Goal: Task Accomplishment & Management: Manage account settings

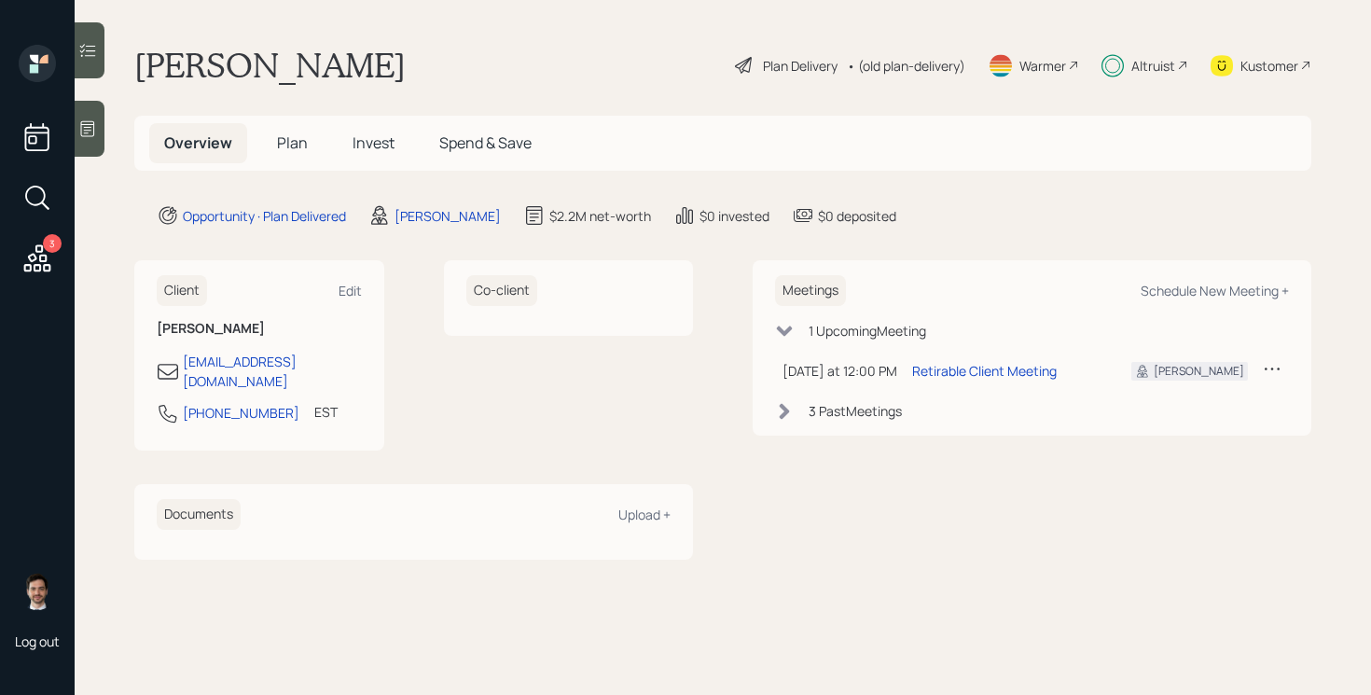
click at [304, 152] on span "Plan" at bounding box center [292, 142] width 31 height 21
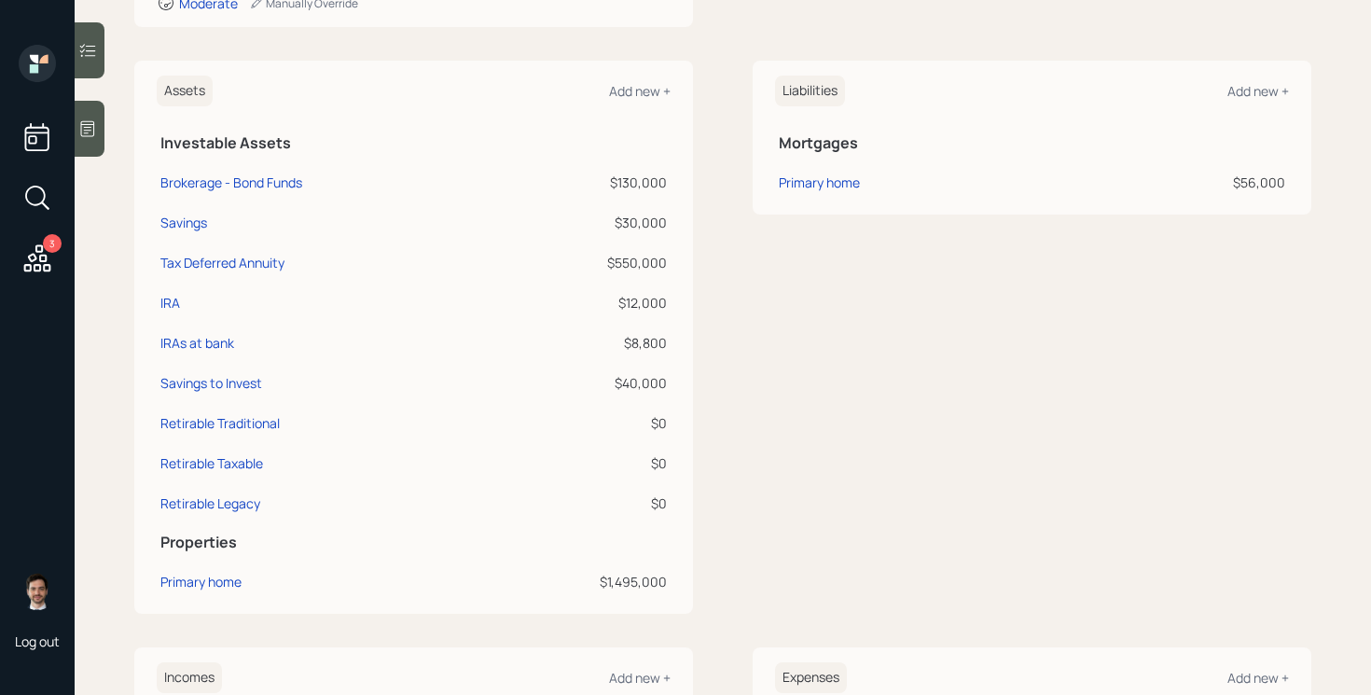
scroll to position [420, 0]
click at [732, 363] on div "Assets Add new + Investable Assets Brokerage - Bond Funds $130,000 Savings $30,…" at bounding box center [722, 335] width 1177 height 553
click at [706, 359] on div "Assets Add new + Investable Assets Brokerage - Bond Funds $130,000 Savings $30,…" at bounding box center [722, 335] width 1177 height 553
click at [718, 368] on div "Assets Add new + Investable Assets Brokerage - Bond Funds $130,000 Savings $30,…" at bounding box center [722, 335] width 1177 height 553
click at [727, 143] on div "Assets Add new + Investable Assets Brokerage - Bond Funds $130,000 Savings $30,…" at bounding box center [722, 335] width 1177 height 553
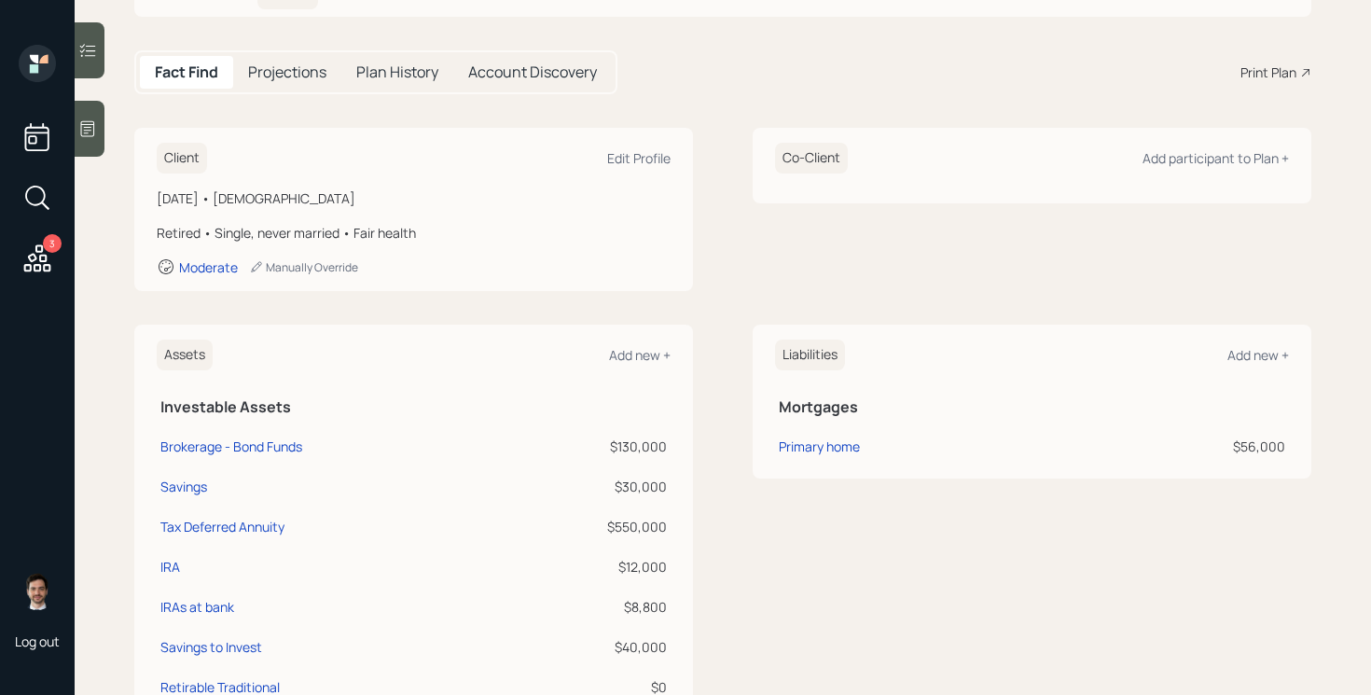
scroll to position [0, 0]
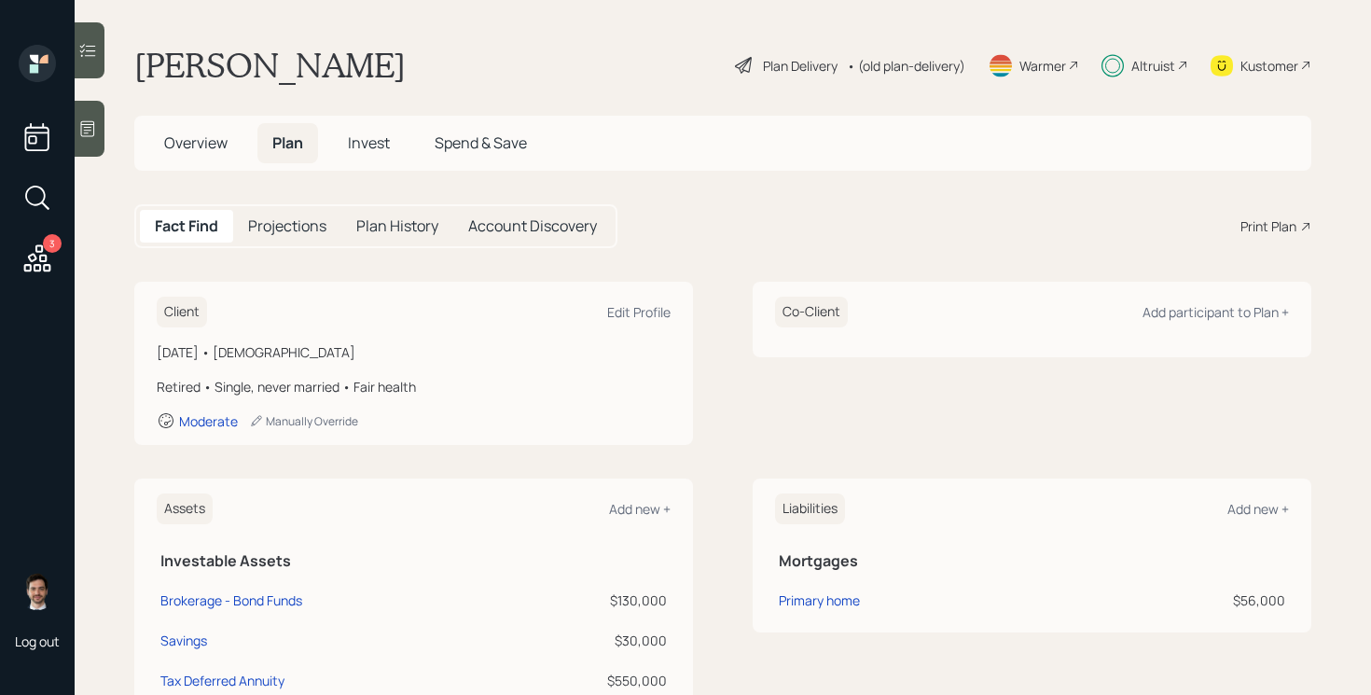
click at [369, 140] on span "Invest" at bounding box center [369, 142] width 42 height 21
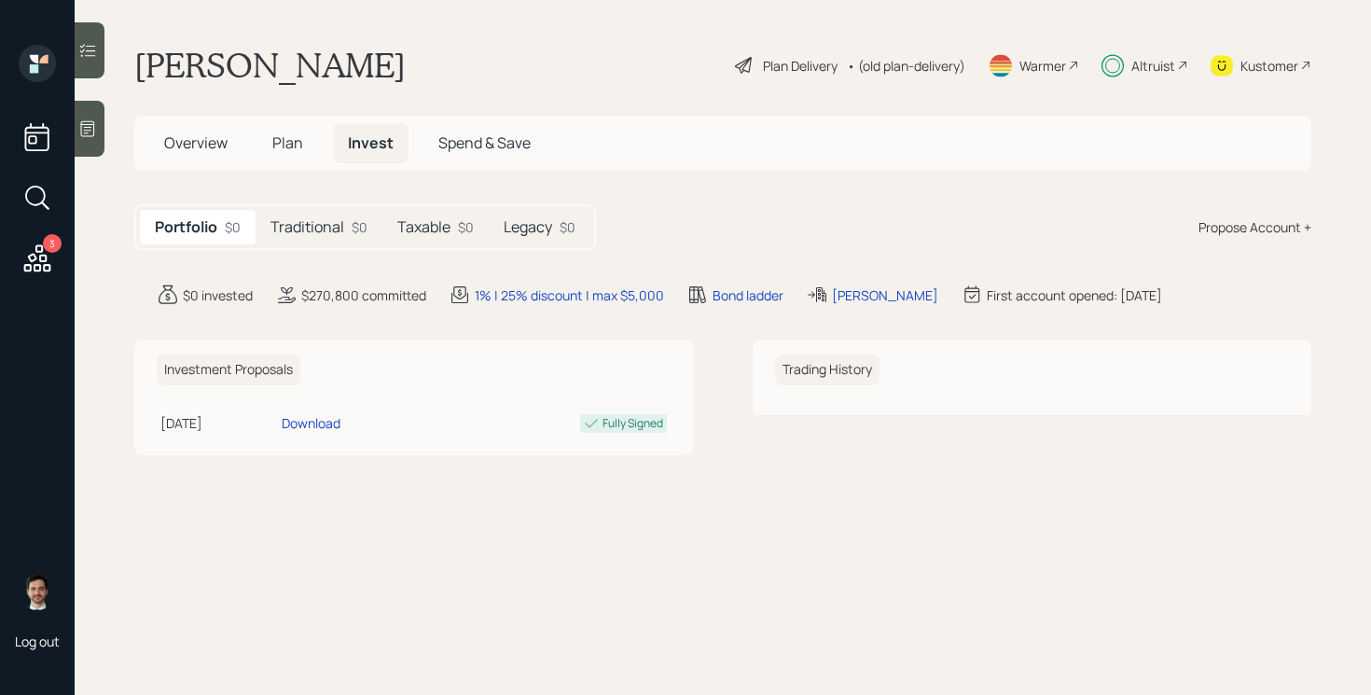
click at [318, 233] on h5 "Traditional" at bounding box center [307, 227] width 74 height 18
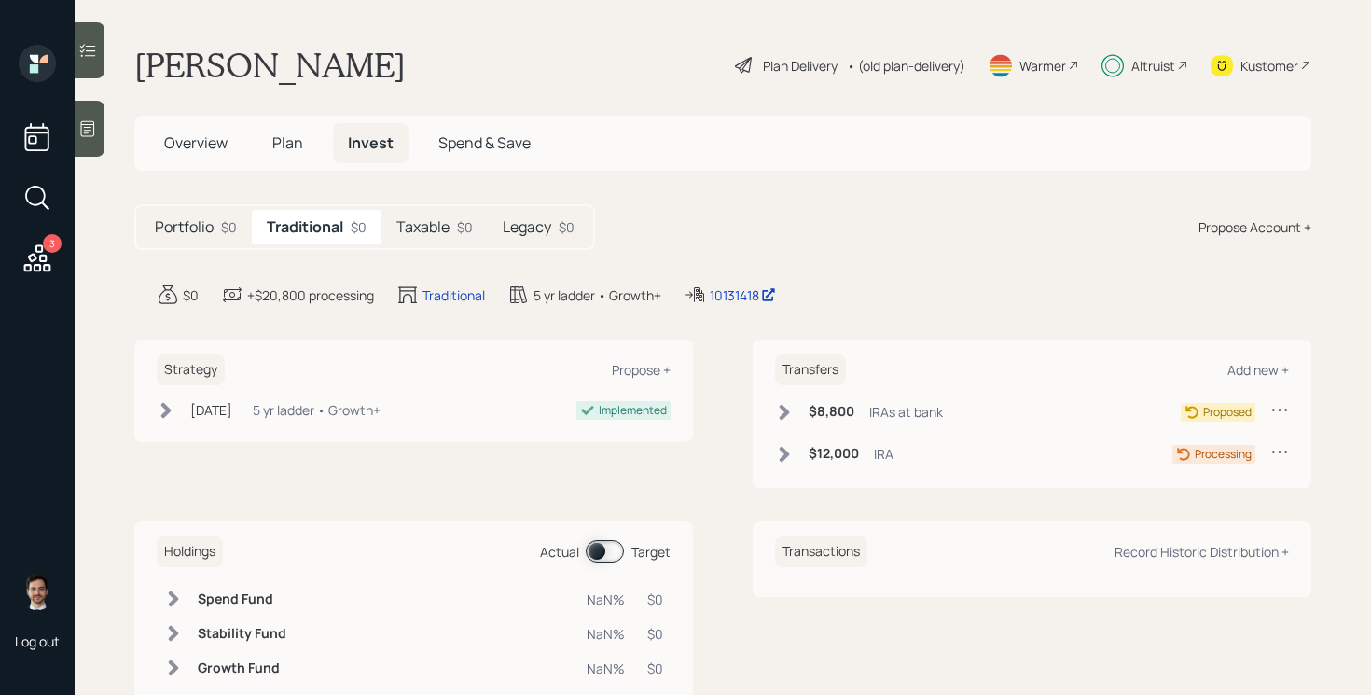
click at [803, 67] on div "Plan Delivery" at bounding box center [800, 66] width 75 height 20
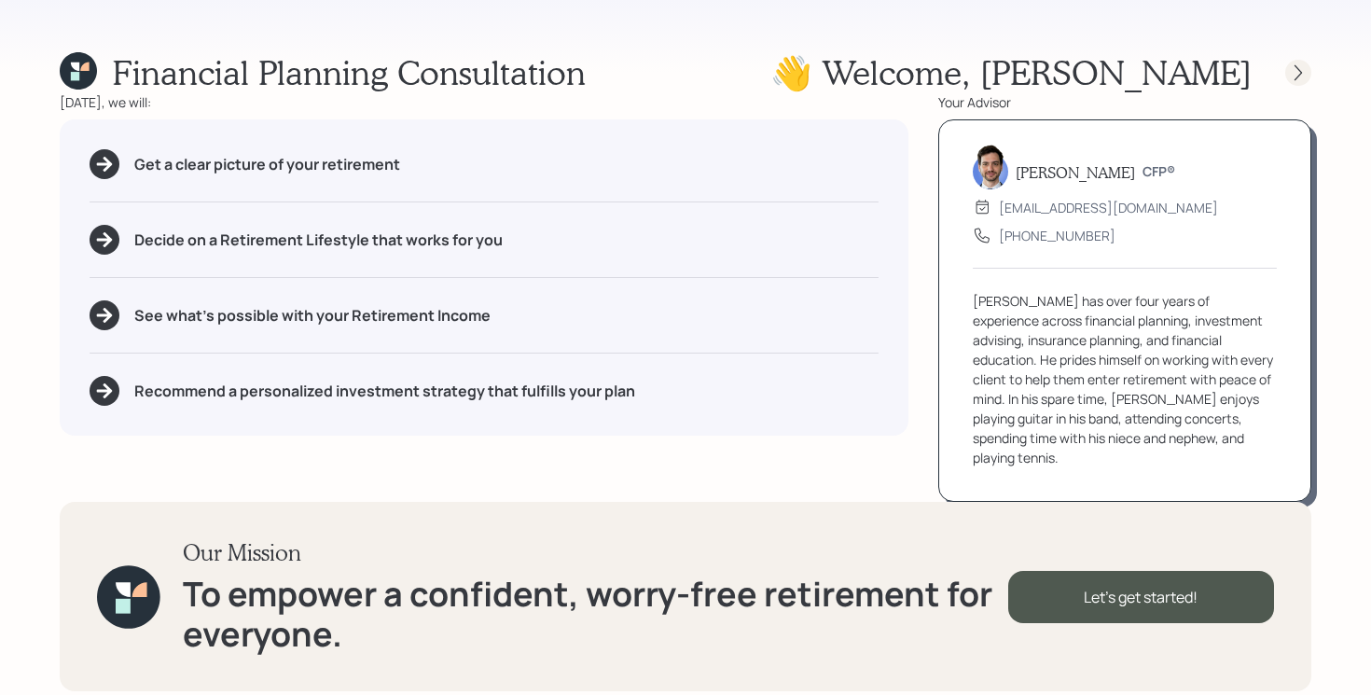
click at [1297, 81] on div at bounding box center [1298, 73] width 26 height 26
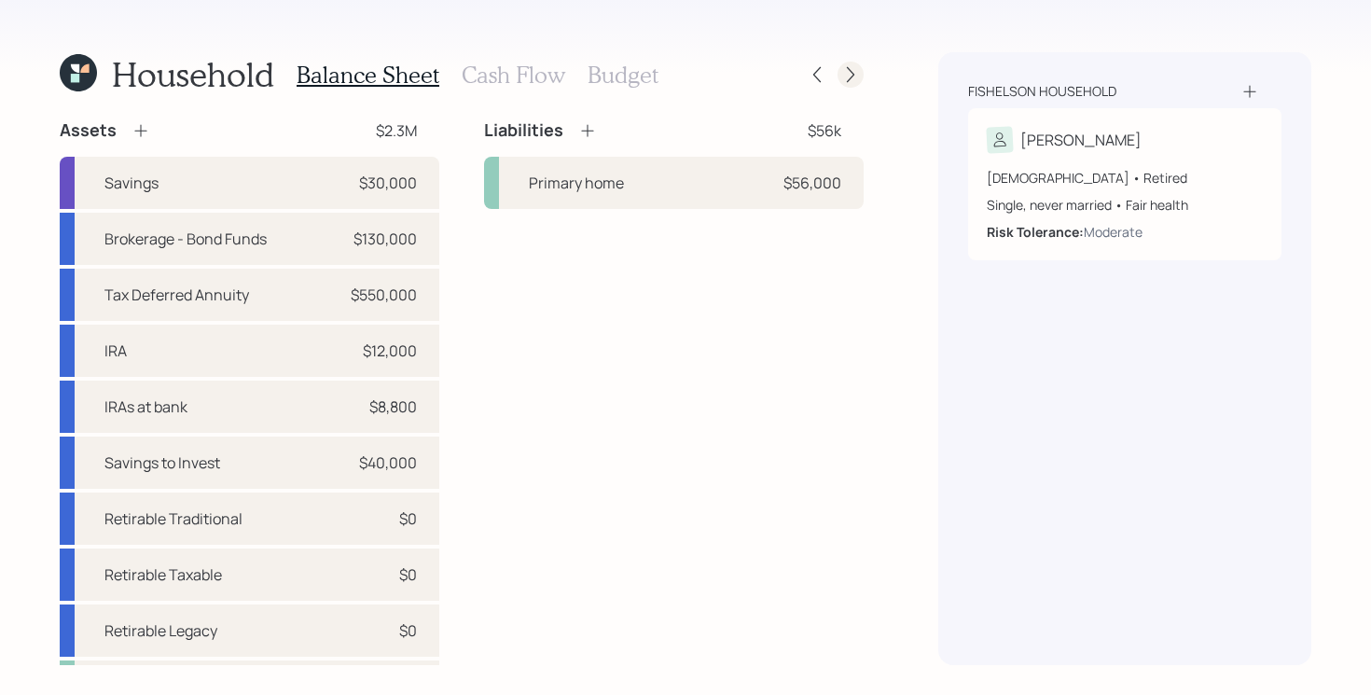
click at [846, 73] on icon at bounding box center [850, 74] width 19 height 19
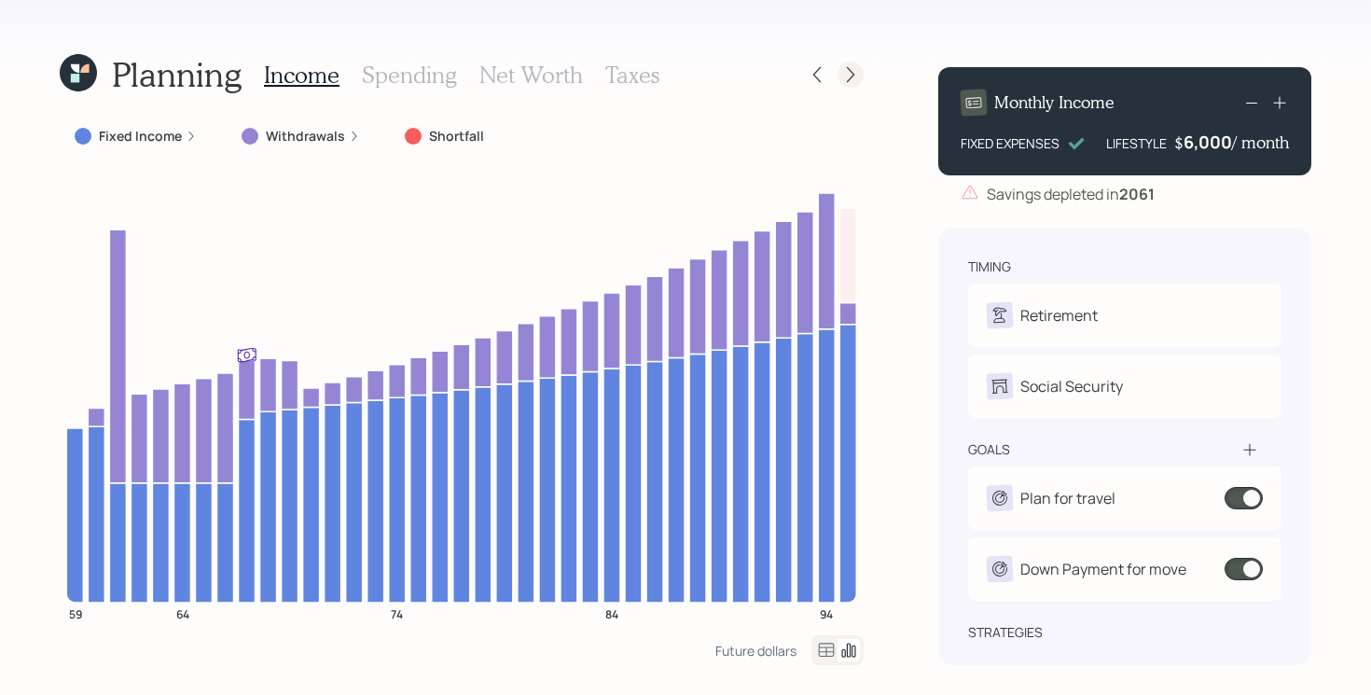
click at [857, 64] on div at bounding box center [851, 75] width 26 height 26
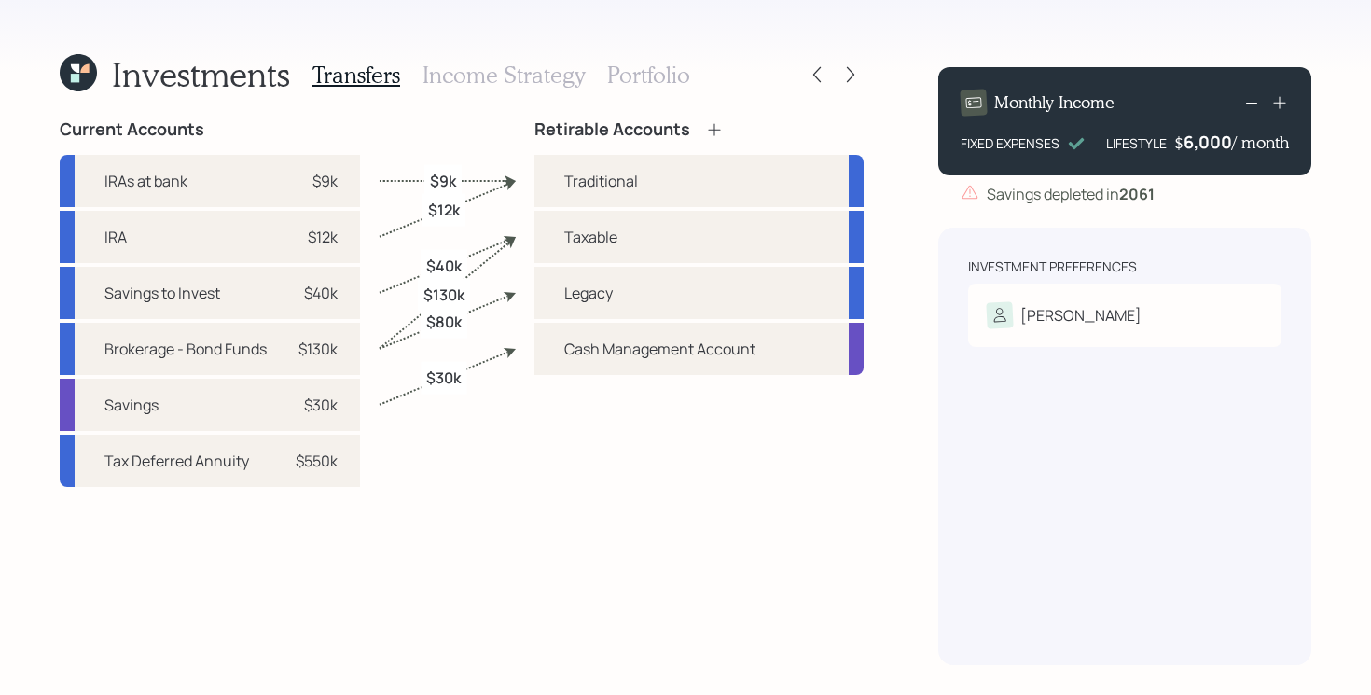
click at [628, 67] on h3 "Portfolio" at bounding box center [648, 75] width 83 height 27
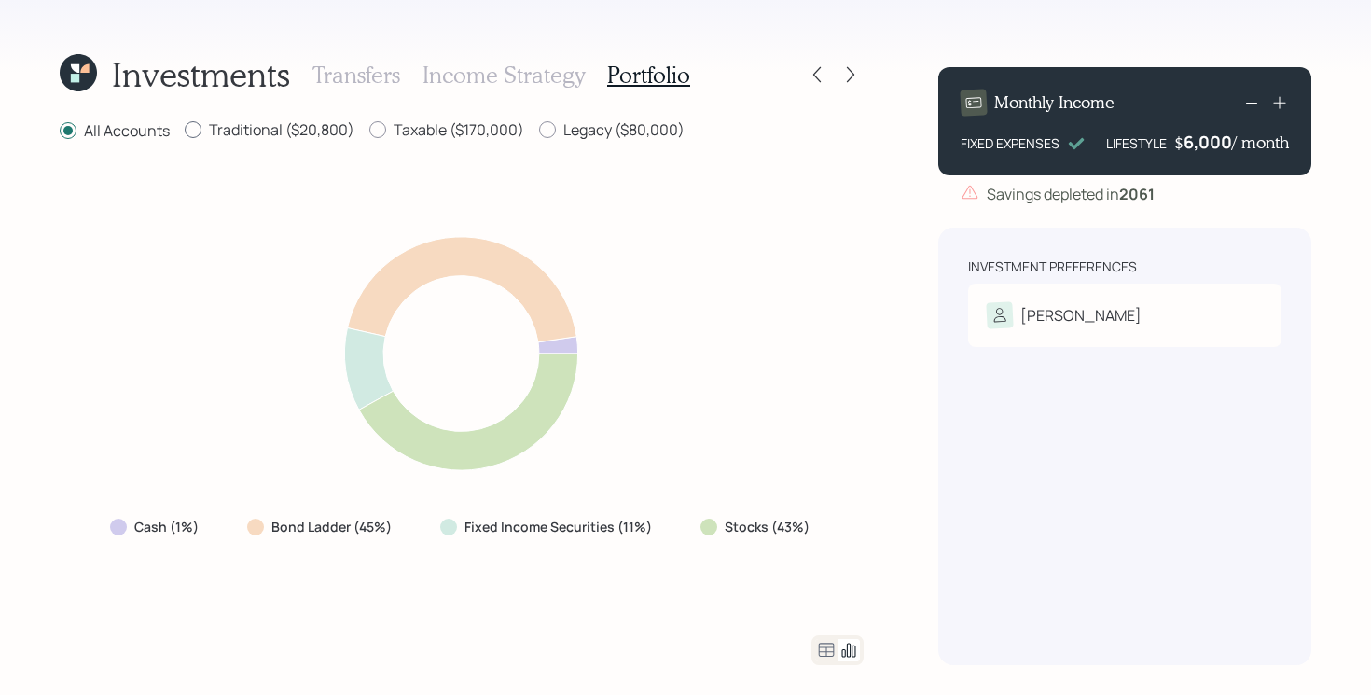
click at [258, 135] on label "Traditional ($20,800)" at bounding box center [270, 129] width 170 height 21
click at [185, 131] on input "Traditional ($20,800)" at bounding box center [184, 130] width 1 height 1
radio input "true"
radio input "false"
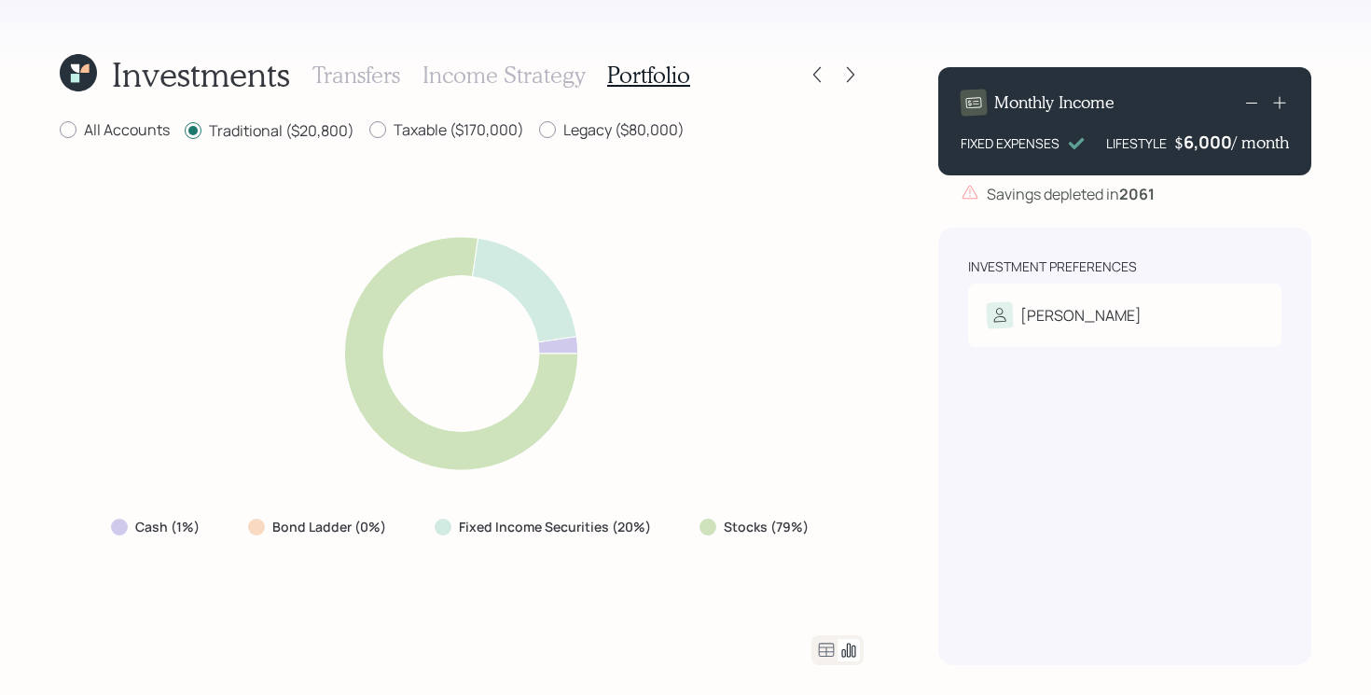
click at [73, 71] on icon at bounding box center [78, 72] width 37 height 37
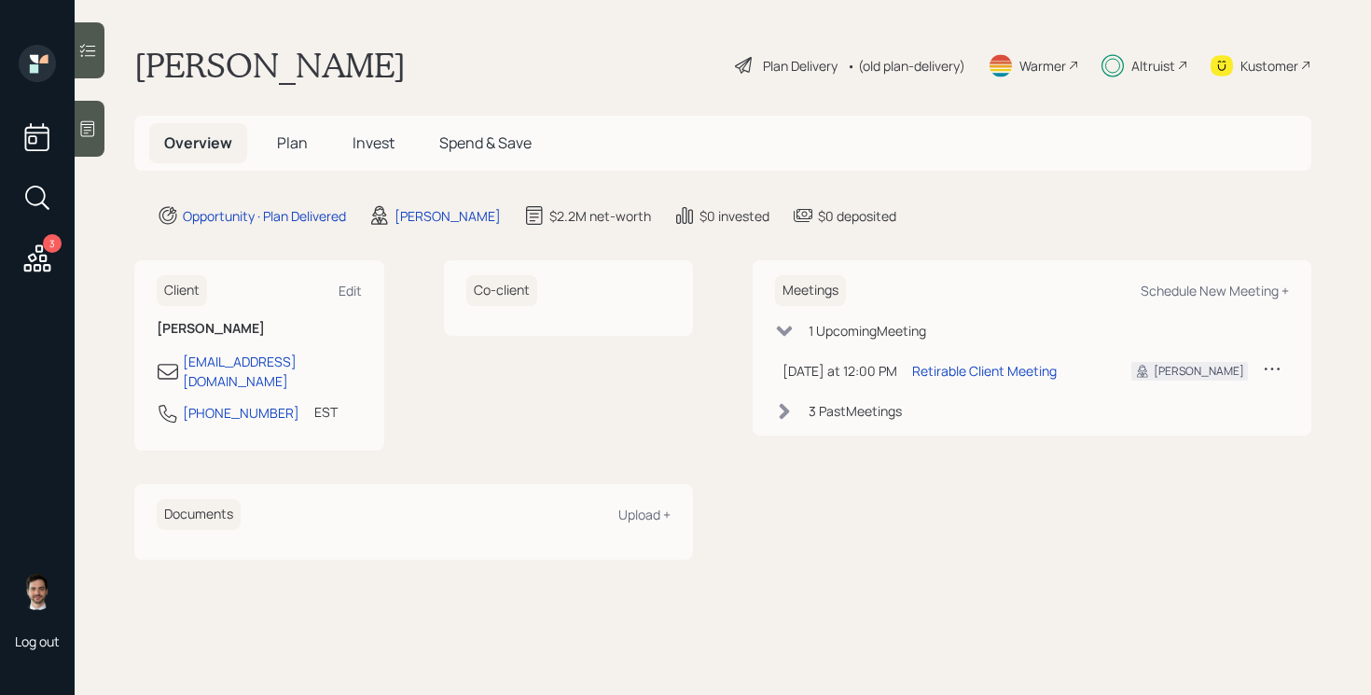
click at [360, 146] on span "Invest" at bounding box center [374, 142] width 42 height 21
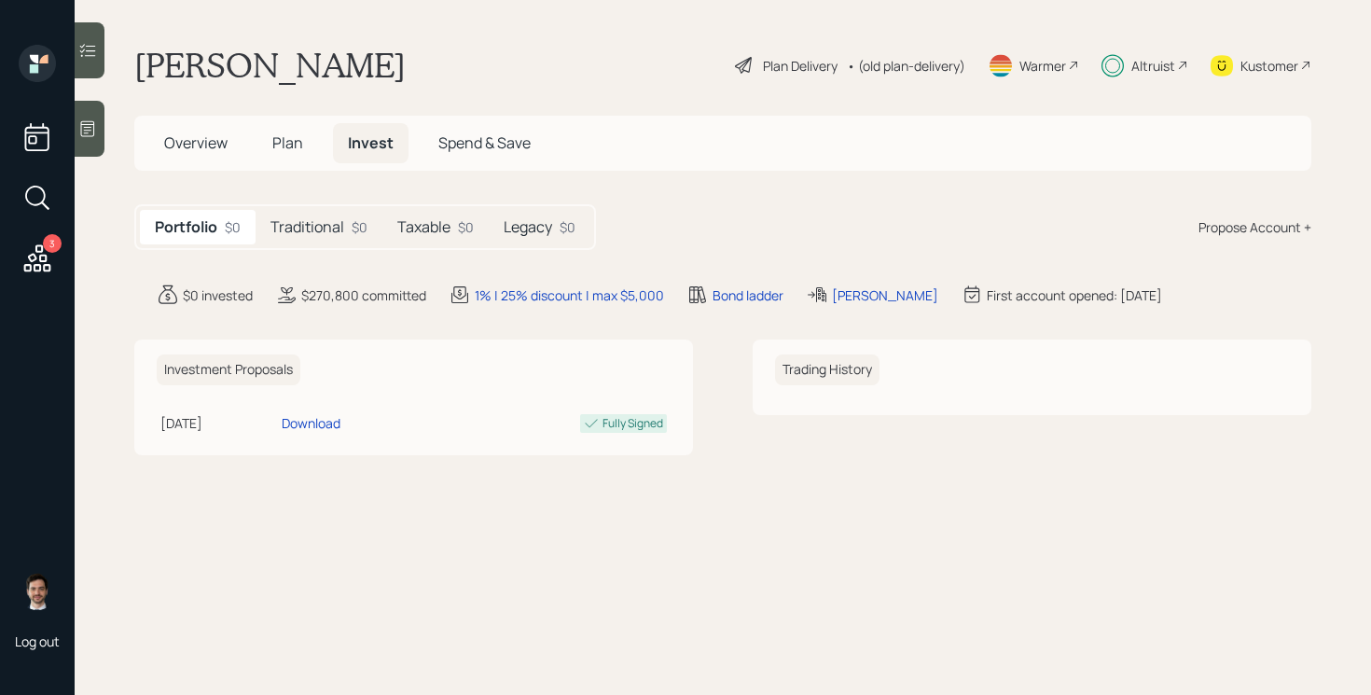
click at [537, 231] on h5 "Legacy" at bounding box center [528, 227] width 48 height 18
